Goal: Transaction & Acquisition: Purchase product/service

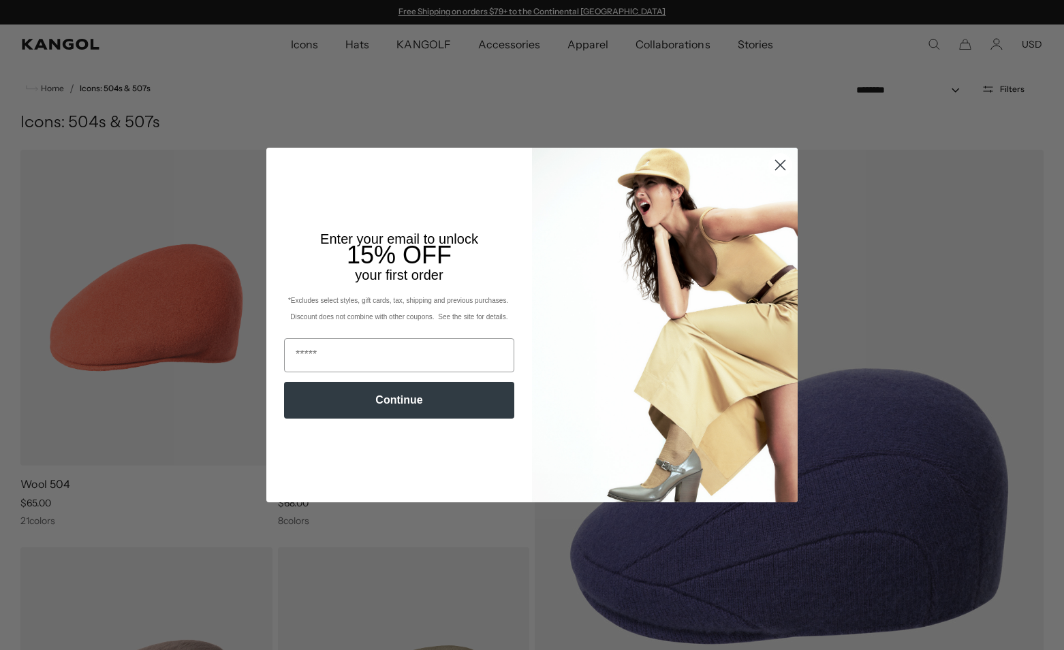
scroll to position [0, 281]
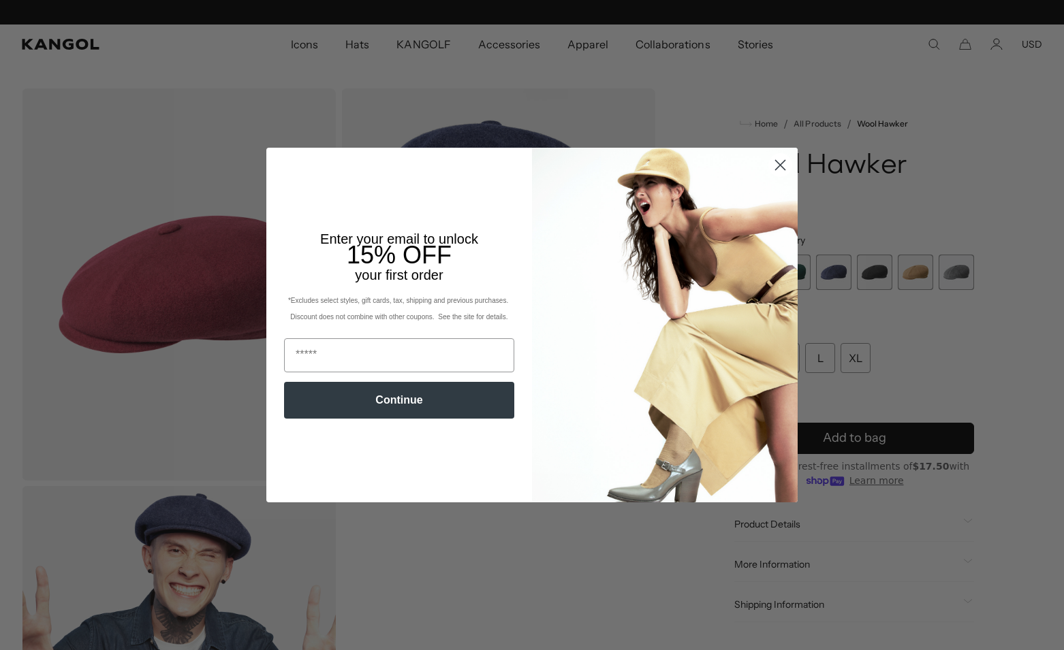
scroll to position [0, 281]
